Goal: Information Seeking & Learning: Understand process/instructions

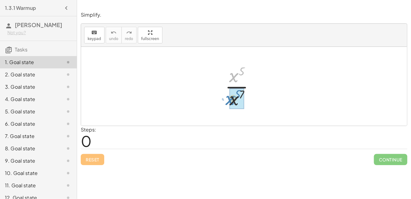
drag, startPoint x: 233, startPoint y: 75, endPoint x: 229, endPoint y: 97, distance: 22.2
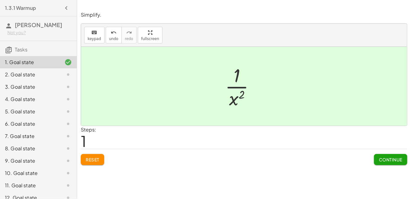
click at [33, 73] on div "2. Goal state" at bounding box center [30, 74] width 50 height 7
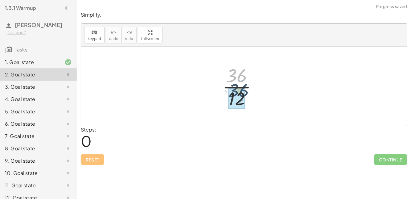
drag, startPoint x: 235, startPoint y: 79, endPoint x: 237, endPoint y: 94, distance: 15.5
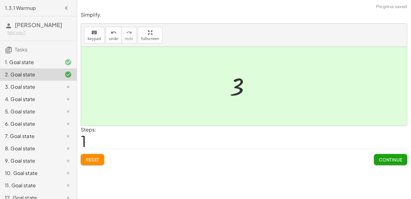
click at [52, 88] on div "3. Goal state" at bounding box center [30, 86] width 50 height 7
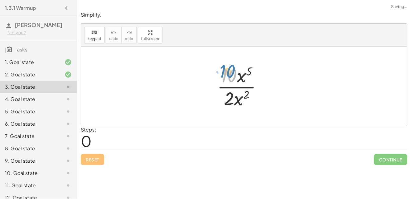
drag, startPoint x: 234, startPoint y: 70, endPoint x: 232, endPoint y: 62, distance: 8.5
click at [232, 63] on div at bounding box center [242, 86] width 56 height 47
drag, startPoint x: 243, startPoint y: 72, endPoint x: 244, endPoint y: 92, distance: 20.1
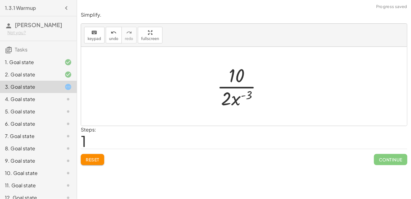
click at [244, 94] on div at bounding box center [242, 86] width 56 height 47
drag, startPoint x: 231, startPoint y: 101, endPoint x: 237, endPoint y: 71, distance: 30.8
click at [237, 71] on div at bounding box center [242, 86] width 56 height 47
drag, startPoint x: 229, startPoint y: 74, endPoint x: 236, endPoint y: 95, distance: 22.3
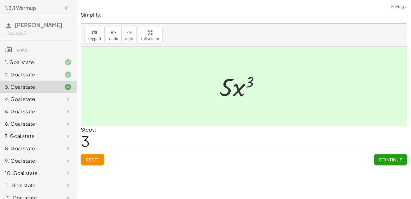
click at [61, 98] on div at bounding box center [63, 98] width 17 height 7
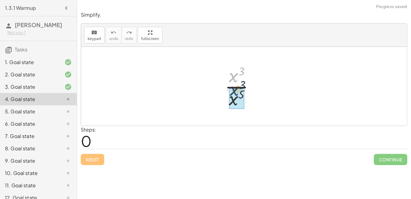
drag, startPoint x: 235, startPoint y: 79, endPoint x: 236, endPoint y: 96, distance: 17.0
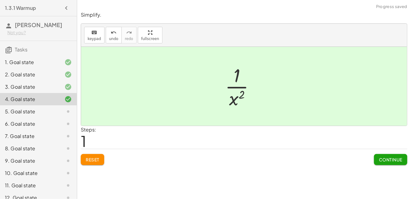
click at [63, 108] on div at bounding box center [63, 111] width 17 height 7
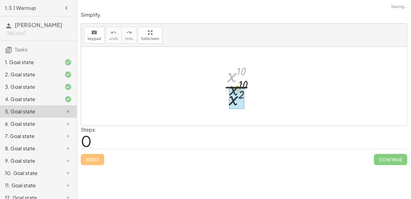
drag, startPoint x: 233, startPoint y: 76, endPoint x: 236, endPoint y: 93, distance: 17.5
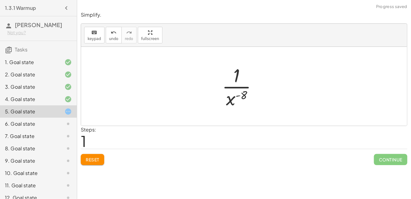
click at [239, 96] on div at bounding box center [242, 86] width 46 height 47
click at [236, 87] on div at bounding box center [242, 86] width 46 height 47
drag, startPoint x: 233, startPoint y: 74, endPoint x: 231, endPoint y: 84, distance: 10.8
click at [231, 84] on div at bounding box center [242, 86] width 46 height 47
drag, startPoint x: 233, startPoint y: 96, endPoint x: 246, endPoint y: 70, distance: 29.3
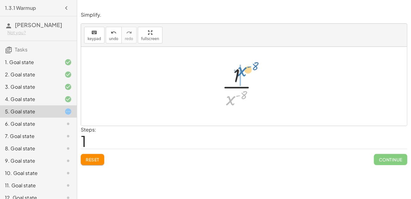
click at [246, 70] on div at bounding box center [242, 86] width 46 height 47
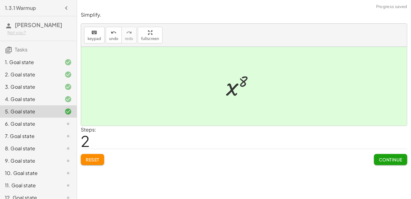
click at [65, 122] on icon at bounding box center [67, 123] width 7 height 7
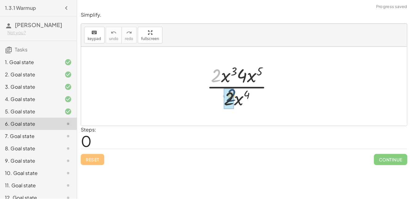
drag, startPoint x: 214, startPoint y: 74, endPoint x: 230, endPoint y: 95, distance: 25.9
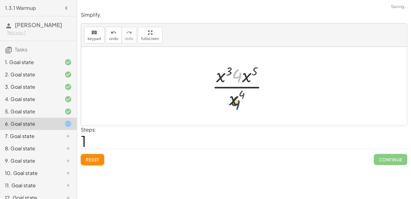
drag, startPoint x: 239, startPoint y: 77, endPoint x: 234, endPoint y: 103, distance: 26.0
click at [234, 103] on div at bounding box center [242, 86] width 67 height 47
drag, startPoint x: 245, startPoint y: 77, endPoint x: 229, endPoint y: 99, distance: 28.1
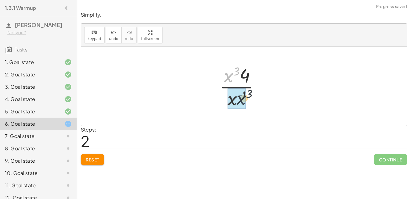
drag, startPoint x: 225, startPoint y: 79, endPoint x: 233, endPoint y: 104, distance: 26.2
drag, startPoint x: 236, startPoint y: 75, endPoint x: 233, endPoint y: 103, distance: 28.2
click at [233, 103] on div at bounding box center [242, 86] width 46 height 47
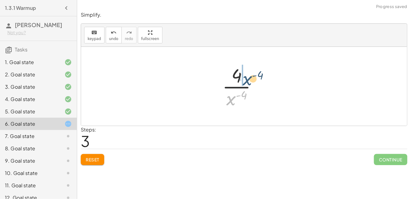
drag, startPoint x: 229, startPoint y: 99, endPoint x: 245, endPoint y: 79, distance: 25.0
click at [245, 79] on div at bounding box center [242, 86] width 46 height 47
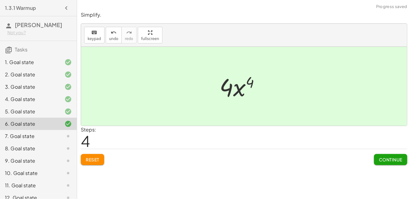
click at [28, 137] on div "7. Goal state" at bounding box center [30, 135] width 50 height 7
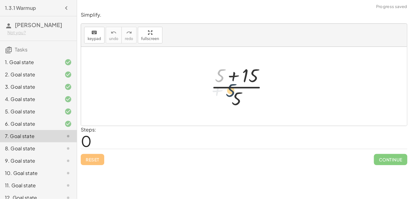
drag, startPoint x: 218, startPoint y: 79, endPoint x: 235, endPoint y: 102, distance: 28.6
click at [235, 102] on div at bounding box center [242, 86] width 68 height 47
click at [230, 77] on div at bounding box center [242, 86] width 68 height 47
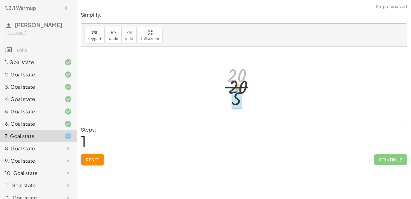
drag, startPoint x: 233, startPoint y: 72, endPoint x: 237, endPoint y: 101, distance: 28.9
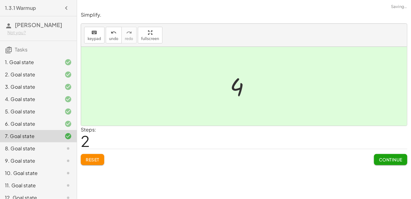
click at [43, 148] on div "8. Goal state" at bounding box center [30, 148] width 50 height 7
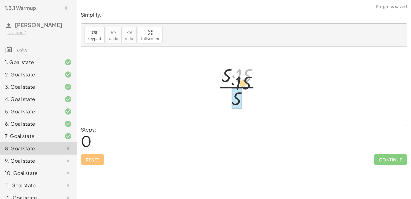
drag, startPoint x: 247, startPoint y: 72, endPoint x: 244, endPoint y: 89, distance: 17.5
click at [244, 89] on div at bounding box center [241, 86] width 55 height 47
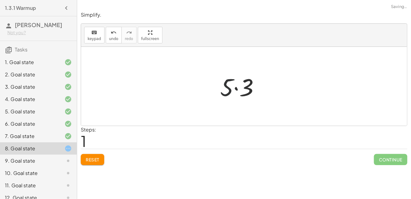
click at [228, 86] on div at bounding box center [242, 87] width 50 height 32
click at [233, 87] on div at bounding box center [242, 87] width 50 height 32
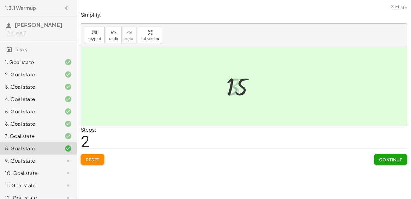
click at [62, 162] on div at bounding box center [63, 160] width 17 height 7
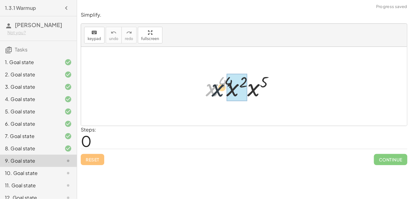
drag, startPoint x: 215, startPoint y: 90, endPoint x: 238, endPoint y: 89, distance: 23.1
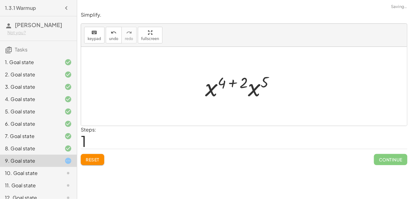
click at [233, 81] on div at bounding box center [242, 87] width 80 height 32
click at [242, 80] on div at bounding box center [241, 86] width 59 height 30
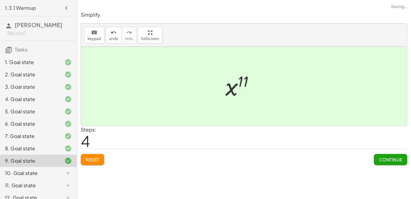
click at [24, 171] on div "10. Goal state" at bounding box center [30, 172] width 50 height 7
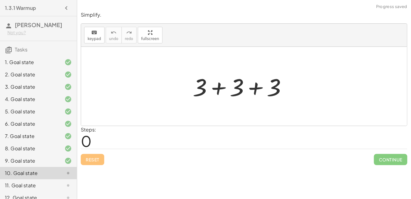
click at [224, 90] on div at bounding box center [241, 87] width 105 height 32
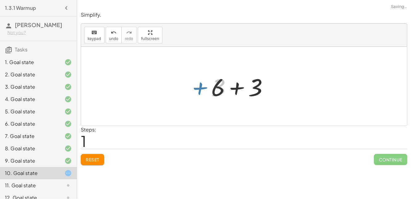
click at [237, 87] on div at bounding box center [242, 87] width 68 height 32
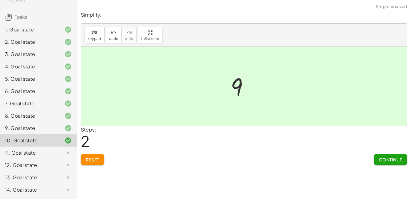
scroll to position [118, 0]
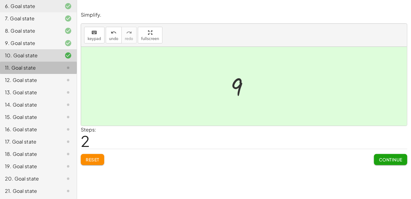
click at [30, 66] on div "11. Goal state" at bounding box center [30, 67] width 50 height 7
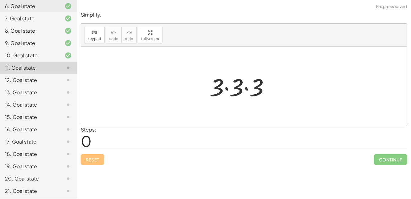
click at [226, 90] on div at bounding box center [241, 87] width 71 height 32
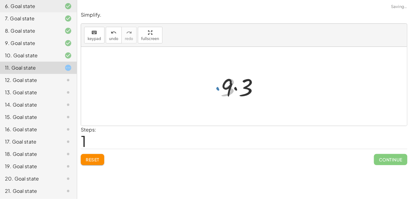
click at [235, 89] on div at bounding box center [241, 87] width 49 height 32
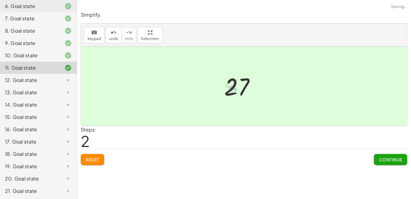
click at [41, 77] on div "12. Goal state" at bounding box center [30, 79] width 50 height 7
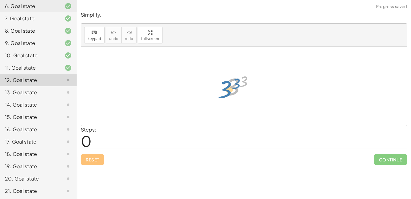
drag, startPoint x: 238, startPoint y: 83, endPoint x: 223, endPoint y: 89, distance: 15.9
click at [223, 89] on div at bounding box center [241, 86] width 39 height 30
click at [239, 86] on div at bounding box center [241, 86] width 39 height 30
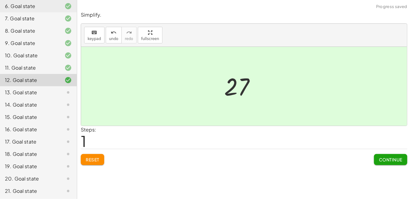
click at [56, 94] on div at bounding box center [63, 92] width 17 height 7
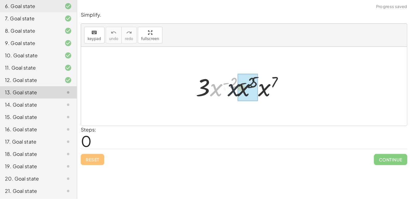
drag, startPoint x: 210, startPoint y: 87, endPoint x: 244, endPoint y: 88, distance: 33.9
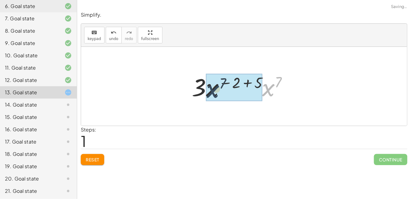
drag, startPoint x: 266, startPoint y: 87, endPoint x: 205, endPoint y: 88, distance: 61.6
click at [205, 88] on div at bounding box center [241, 87] width 107 height 32
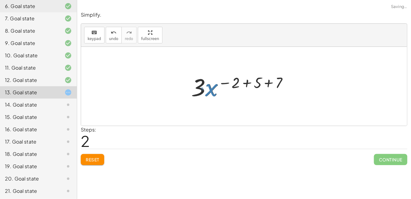
click at [244, 81] on div at bounding box center [242, 87] width 108 height 32
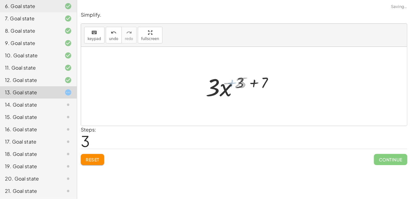
click at [245, 82] on div at bounding box center [241, 87] width 73 height 32
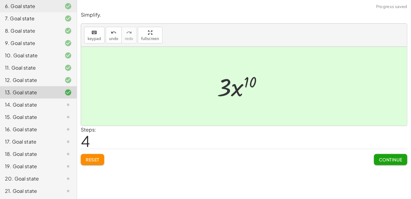
click at [218, 91] on div at bounding box center [242, 87] width 56 height 32
click at [65, 102] on icon at bounding box center [67, 104] width 7 height 7
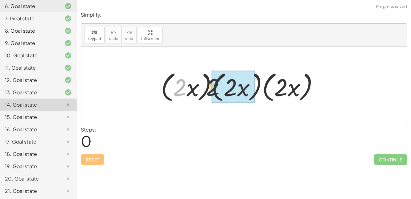
drag, startPoint x: 182, startPoint y: 87, endPoint x: 234, endPoint y: 89, distance: 52.1
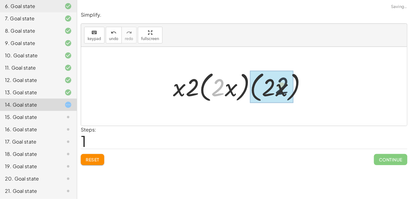
drag, startPoint x: 219, startPoint y: 87, endPoint x: 285, endPoint y: 86, distance: 66.8
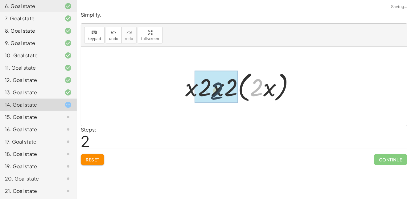
drag, startPoint x: 250, startPoint y: 89, endPoint x: 208, endPoint y: 92, distance: 41.7
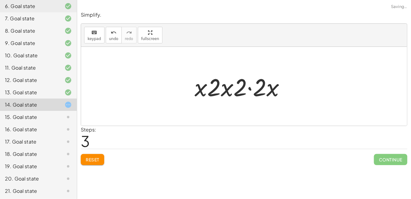
click at [225, 88] on div at bounding box center [241, 87] width 101 height 32
drag, startPoint x: 211, startPoint y: 87, endPoint x: 246, endPoint y: 88, distance: 35.1
click at [246, 88] on div at bounding box center [241, 87] width 101 height 32
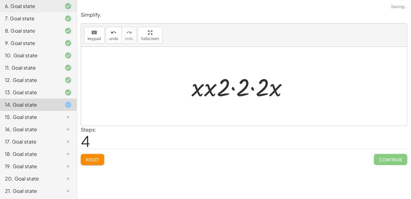
click at [253, 87] on div at bounding box center [241, 87] width 107 height 32
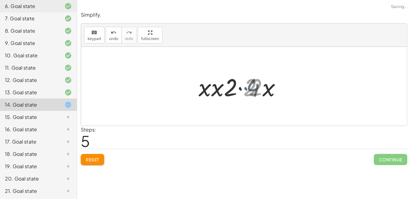
click at [236, 88] on div at bounding box center [242, 87] width 88 height 32
click at [241, 88] on div at bounding box center [242, 87] width 88 height 32
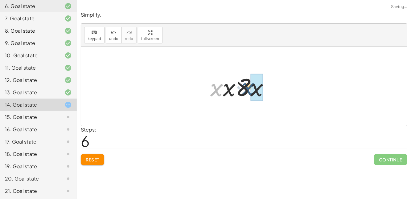
drag, startPoint x: 219, startPoint y: 90, endPoint x: 252, endPoint y: 89, distance: 33.3
drag, startPoint x: 232, startPoint y: 88, endPoint x: 253, endPoint y: 88, distance: 21.3
click at [253, 88] on div at bounding box center [241, 87] width 65 height 32
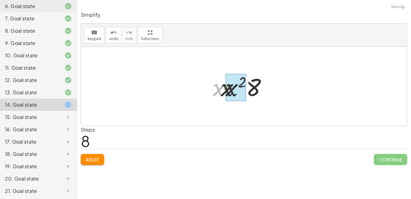
drag, startPoint x: 218, startPoint y: 89, endPoint x: 233, endPoint y: 90, distance: 15.1
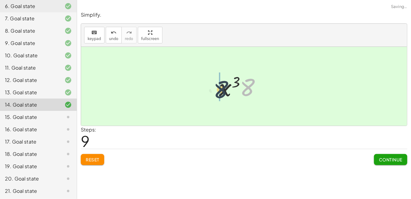
drag, startPoint x: 246, startPoint y: 86, endPoint x: 220, endPoint y: 88, distance: 26.3
click at [59, 114] on div at bounding box center [63, 116] width 17 height 7
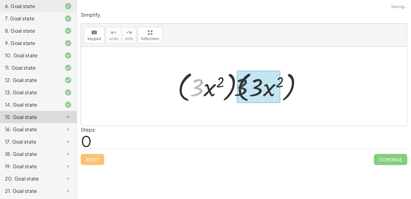
drag, startPoint x: 201, startPoint y: 88, endPoint x: 267, endPoint y: 87, distance: 65.9
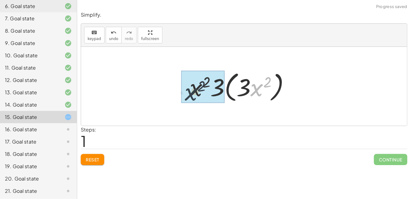
drag, startPoint x: 263, startPoint y: 83, endPoint x: 198, endPoint y: 86, distance: 64.8
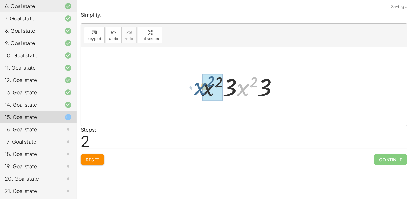
drag, startPoint x: 247, startPoint y: 90, endPoint x: 209, endPoint y: 89, distance: 38.2
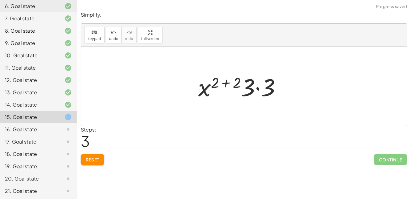
click at [256, 87] on div at bounding box center [242, 87] width 94 height 32
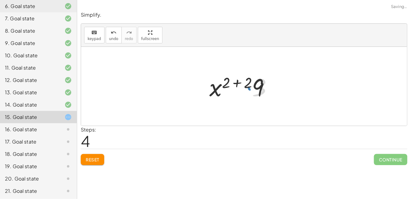
click at [239, 82] on div at bounding box center [242, 87] width 72 height 32
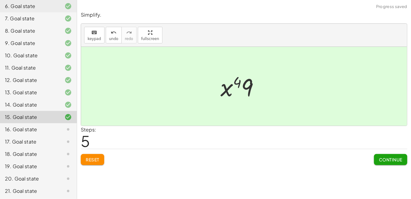
click at [55, 130] on div at bounding box center [63, 129] width 17 height 7
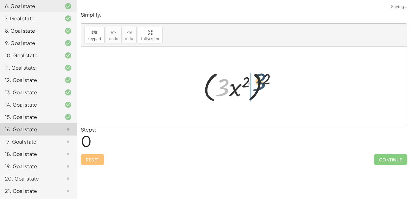
drag, startPoint x: 229, startPoint y: 95, endPoint x: 278, endPoint y: 84, distance: 50.3
click at [278, 84] on div at bounding box center [242, 86] width 84 height 35
drag, startPoint x: 222, startPoint y: 88, endPoint x: 255, endPoint y: 89, distance: 32.7
click at [255, 89] on div at bounding box center [242, 86] width 84 height 35
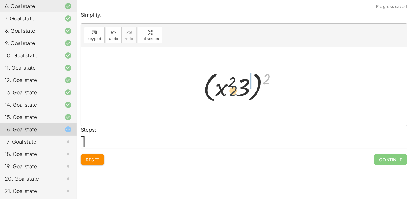
drag, startPoint x: 264, startPoint y: 77, endPoint x: 223, endPoint y: 90, distance: 43.3
click at [223, 90] on div at bounding box center [242, 86] width 84 height 35
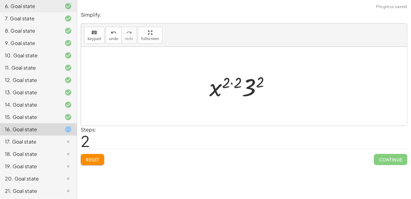
click at [231, 80] on div at bounding box center [241, 87] width 71 height 32
drag, startPoint x: 256, startPoint y: 81, endPoint x: 226, endPoint y: 87, distance: 30.4
click at [226, 87] on div at bounding box center [242, 87] width 60 height 32
drag, startPoint x: 243, startPoint y: 86, endPoint x: 225, endPoint y: 84, distance: 18.3
click at [225, 84] on div at bounding box center [242, 87] width 60 height 32
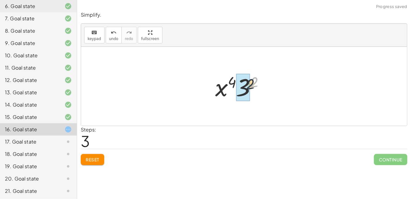
drag, startPoint x: 256, startPoint y: 80, endPoint x: 241, endPoint y: 86, distance: 16.0
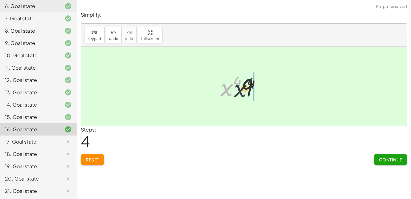
drag, startPoint x: 229, startPoint y: 87, endPoint x: 261, endPoint y: 87, distance: 31.7
click at [261, 87] on div at bounding box center [242, 87] width 50 height 32
click at [21, 140] on div "17. Goal state" at bounding box center [30, 141] width 50 height 7
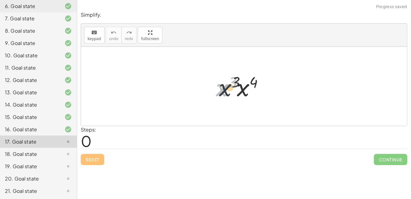
drag, startPoint x: 219, startPoint y: 88, endPoint x: 236, endPoint y: 87, distance: 17.2
click at [236, 87] on div at bounding box center [241, 87] width 59 height 32
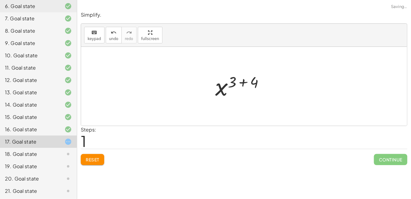
click at [243, 80] on div at bounding box center [242, 86] width 60 height 30
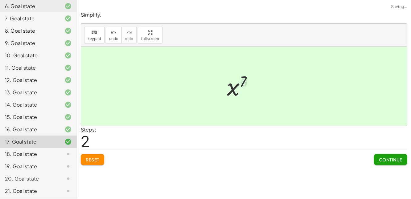
click at [33, 155] on div "18. Goal state" at bounding box center [30, 153] width 50 height 7
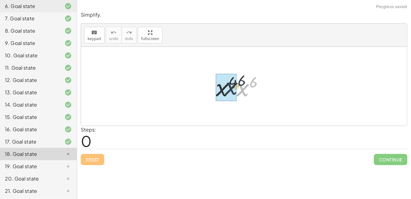
drag, startPoint x: 247, startPoint y: 86, endPoint x: 233, endPoint y: 85, distance: 13.9
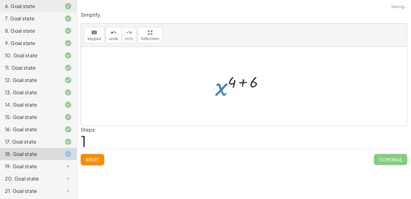
click at [242, 79] on div at bounding box center [242, 86] width 60 height 30
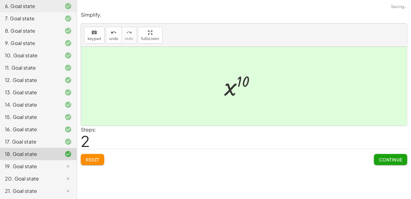
click at [49, 167] on div "19. Goal state" at bounding box center [30, 166] width 50 height 7
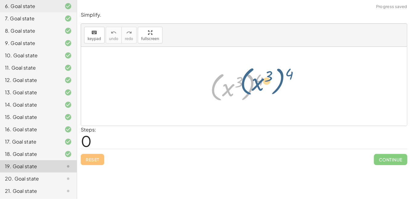
drag, startPoint x: 220, startPoint y: 91, endPoint x: 249, endPoint y: 90, distance: 29.0
click at [249, 90] on div at bounding box center [242, 86] width 71 height 34
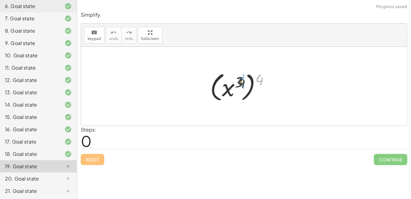
drag, startPoint x: 258, startPoint y: 79, endPoint x: 238, endPoint y: 81, distance: 19.8
click at [238, 81] on div at bounding box center [242, 86] width 71 height 34
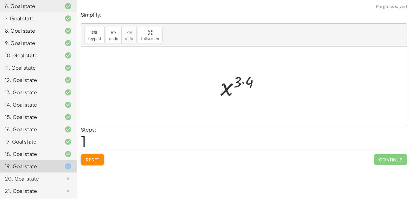
click at [242, 82] on div at bounding box center [242, 86] width 50 height 30
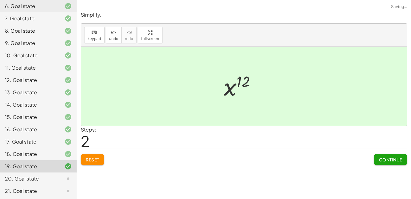
click at [69, 176] on icon at bounding box center [67, 178] width 7 height 7
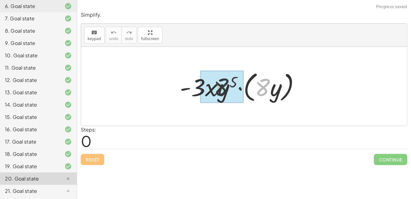
drag, startPoint x: 264, startPoint y: 86, endPoint x: 198, endPoint y: 86, distance: 65.9
click at [198, 86] on div at bounding box center [241, 86] width 131 height 35
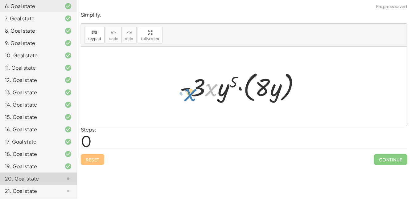
drag, startPoint x: 217, startPoint y: 87, endPoint x: 223, endPoint y: 88, distance: 6.5
click at [223, 88] on div at bounding box center [241, 86] width 131 height 35
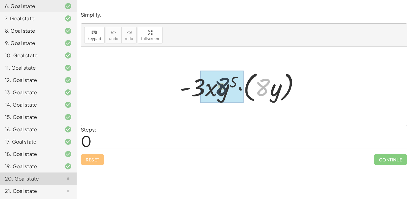
drag, startPoint x: 262, startPoint y: 87, endPoint x: 211, endPoint y: 86, distance: 51.1
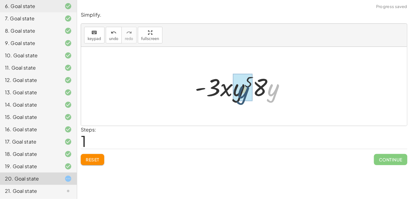
drag, startPoint x: 276, startPoint y: 86, endPoint x: 244, endPoint y: 85, distance: 32.0
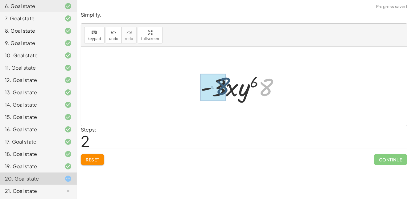
drag, startPoint x: 266, startPoint y: 86, endPoint x: 218, endPoint y: 82, distance: 48.5
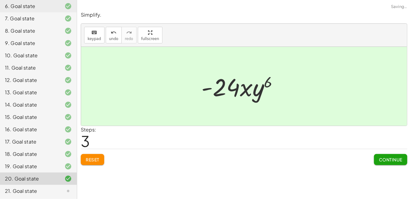
click at [39, 190] on div "21. Goal state" at bounding box center [30, 190] width 50 height 7
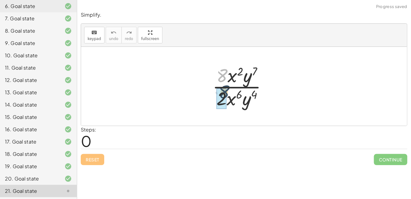
drag, startPoint x: 223, startPoint y: 73, endPoint x: 228, endPoint y: 93, distance: 20.5
click at [228, 93] on div at bounding box center [242, 86] width 66 height 47
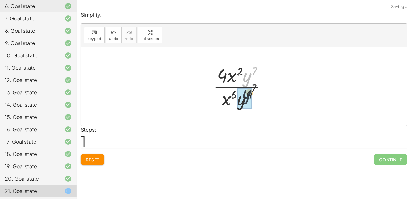
drag, startPoint x: 245, startPoint y: 78, endPoint x: 243, endPoint y: 99, distance: 21.3
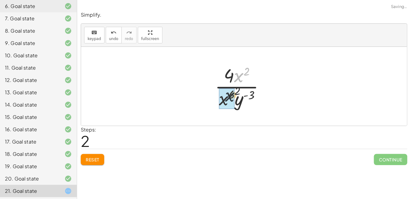
drag, startPoint x: 236, startPoint y: 77, endPoint x: 211, endPoint y: 108, distance: 40.4
click at [212, 108] on div at bounding box center [242, 86] width 61 height 47
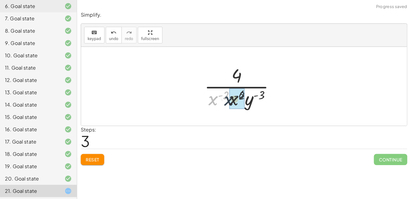
drag, startPoint x: 213, startPoint y: 99, endPoint x: 230, endPoint y: 100, distance: 17.0
drag, startPoint x: 254, startPoint y: 99, endPoint x: 255, endPoint y: 95, distance: 3.6
click at [255, 95] on div at bounding box center [241, 86] width 87 height 47
click at [237, 93] on div at bounding box center [241, 86] width 87 height 47
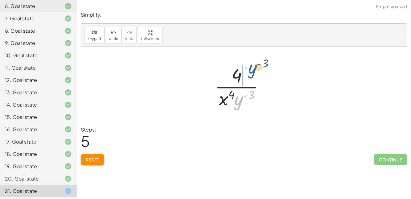
drag, startPoint x: 232, startPoint y: 103, endPoint x: 241, endPoint y: 76, distance: 28.0
click at [241, 76] on div at bounding box center [242, 86] width 61 height 47
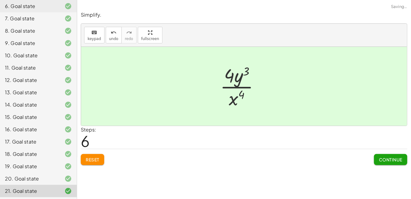
click at [381, 157] on span "Continue" at bounding box center [389, 160] width 23 height 6
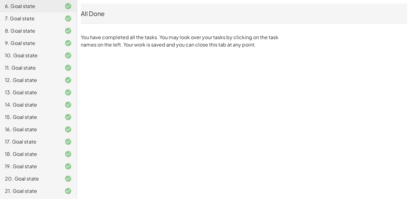
scroll to position [0, 0]
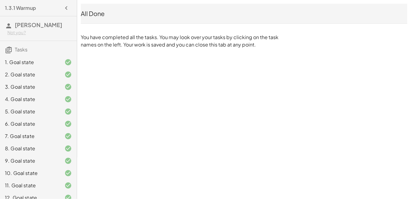
click at [28, 64] on div "1. Goal state" at bounding box center [30, 62] width 50 height 7
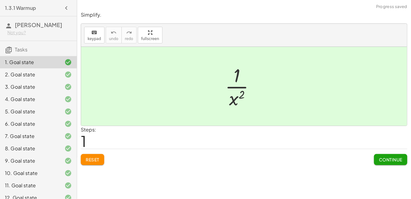
scroll to position [118, 0]
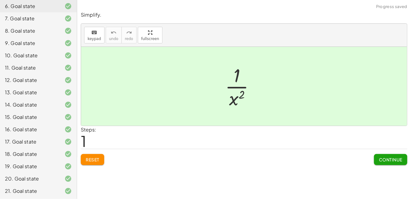
click at [34, 188] on div "21. Goal state" at bounding box center [30, 190] width 50 height 7
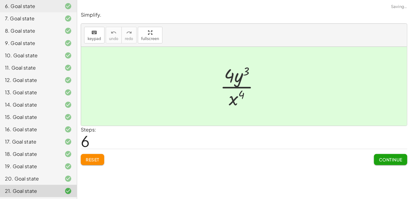
click at [37, 178] on div "20. Goal state" at bounding box center [30, 178] width 50 height 7
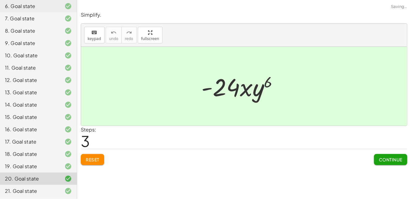
click at [84, 156] on button "Reset" at bounding box center [92, 159] width 23 height 11
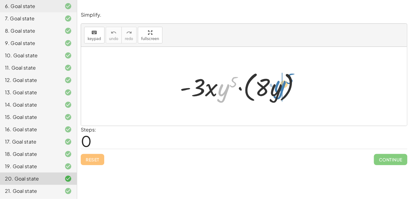
drag, startPoint x: 226, startPoint y: 90, endPoint x: 282, endPoint y: 87, distance: 56.5
click at [282, 87] on div at bounding box center [241, 86] width 131 height 35
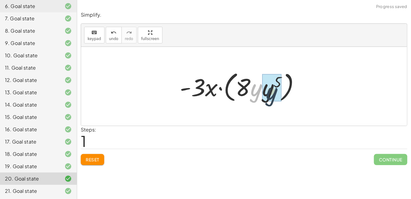
drag, startPoint x: 258, startPoint y: 90, endPoint x: 271, endPoint y: 89, distance: 13.3
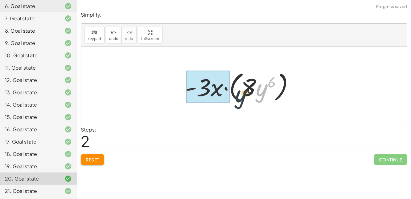
drag, startPoint x: 266, startPoint y: 93, endPoint x: 217, endPoint y: 99, distance: 49.4
